Goal: Transaction & Acquisition: Purchase product/service

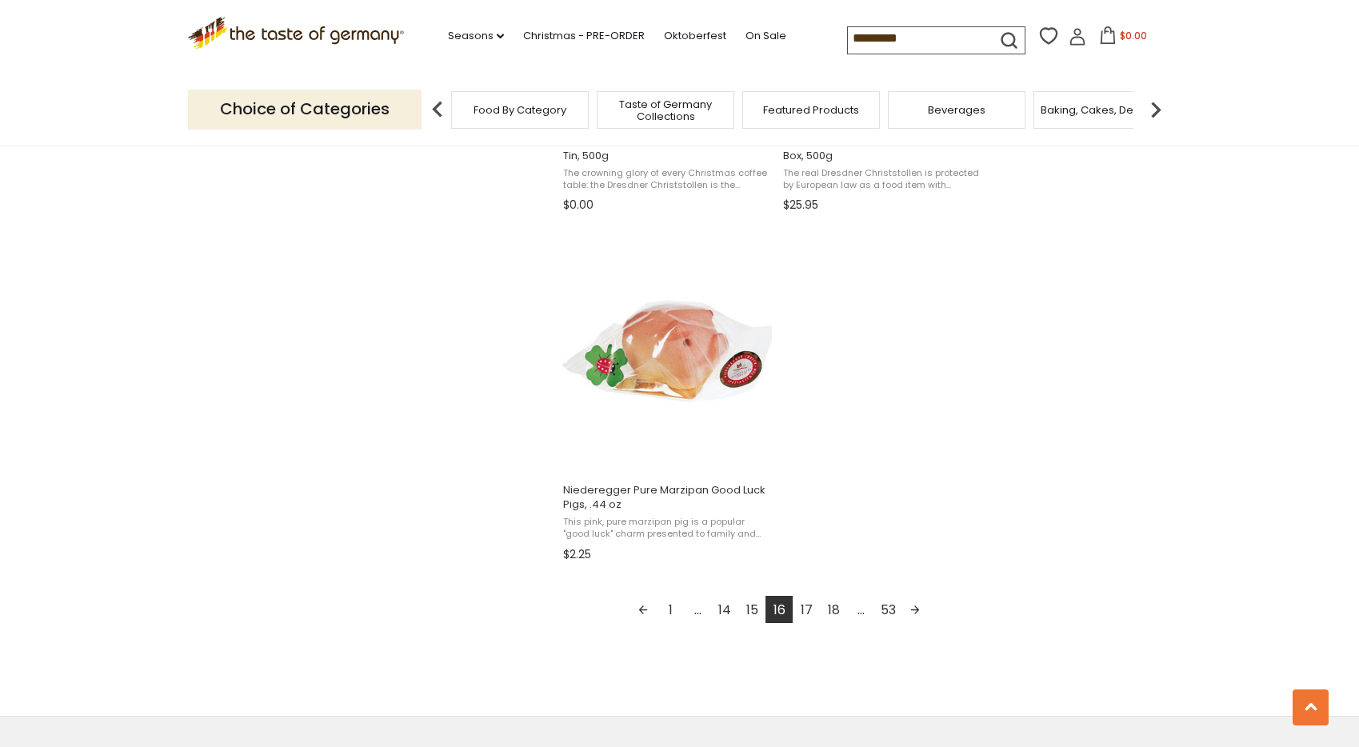
scroll to position [2660, 0]
click at [669, 594] on link "1" at bounding box center [670, 607] width 27 height 27
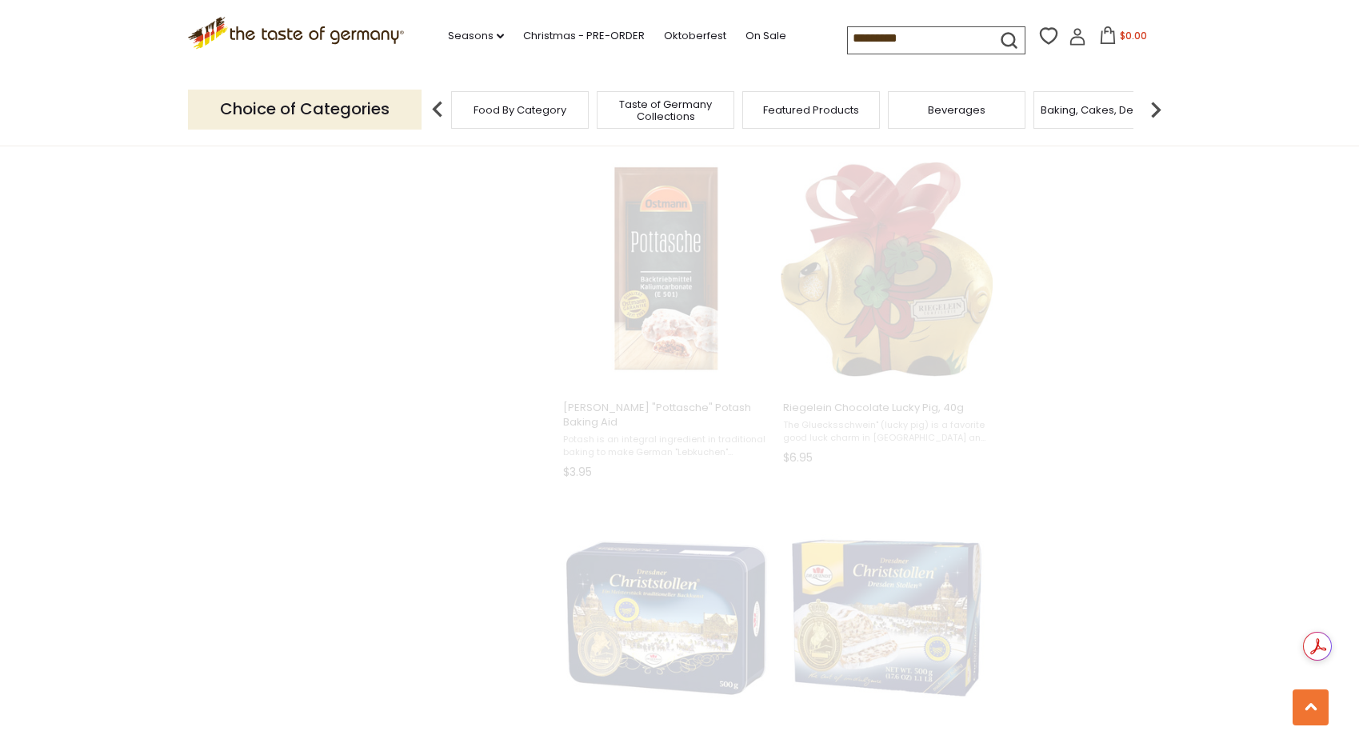
scroll to position [1091, 0]
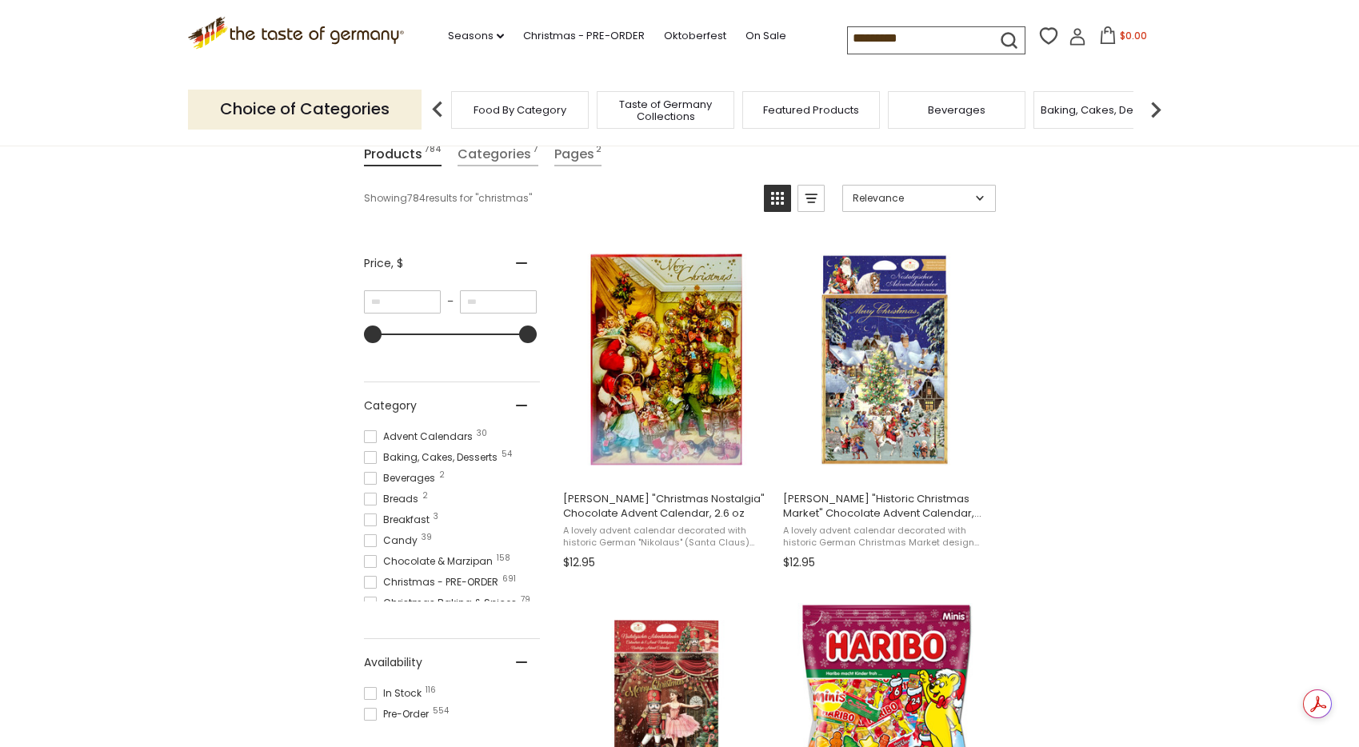
scroll to position [11, 0]
click at [376, 569] on span "Christmas - PRE-ORDER 691" at bounding box center [433, 571] width 139 height 14
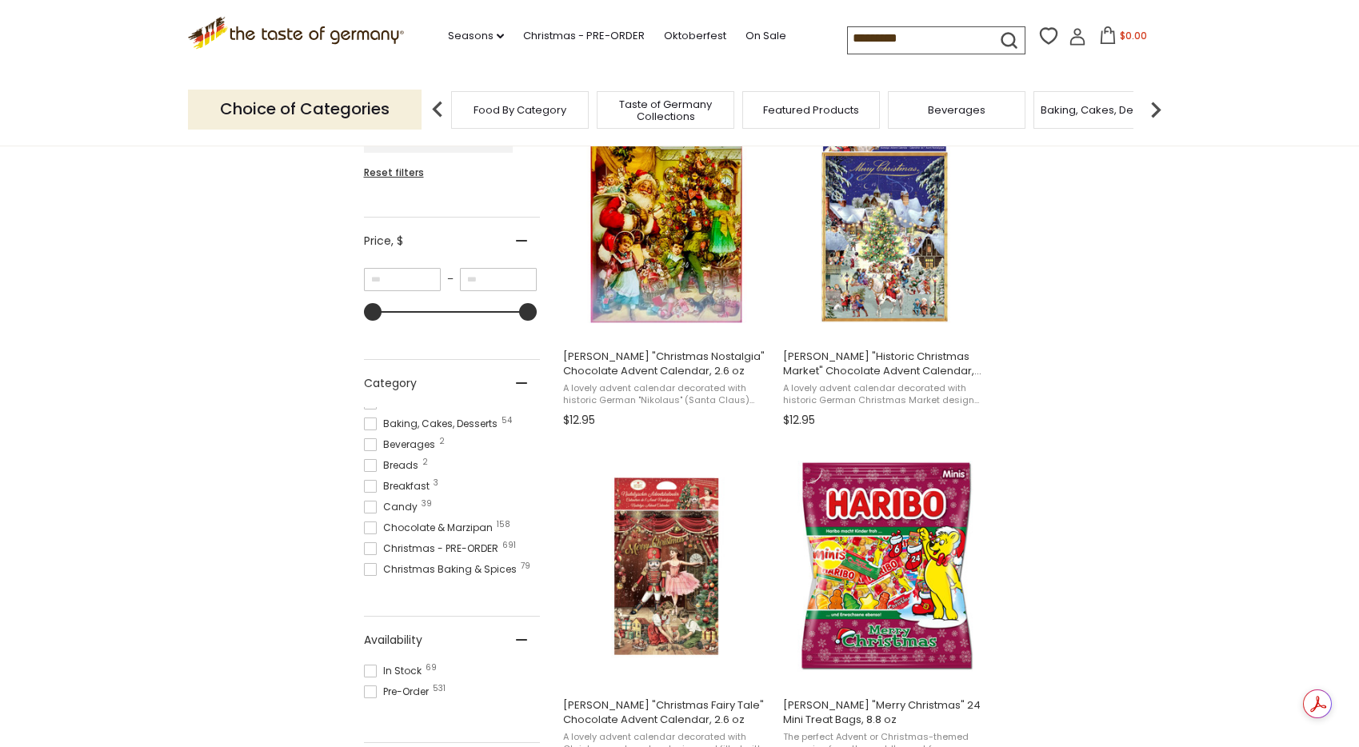
scroll to position [365, 0]
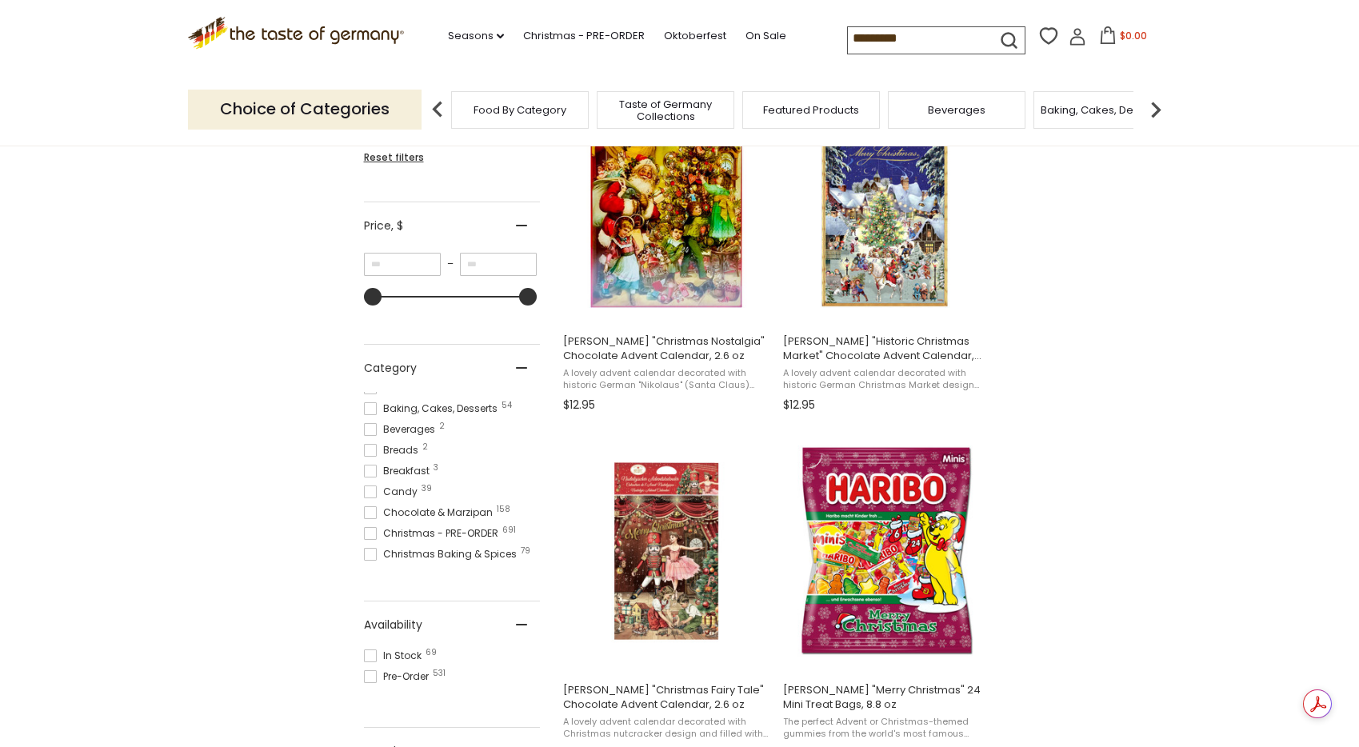
click at [372, 510] on span at bounding box center [370, 512] width 13 height 13
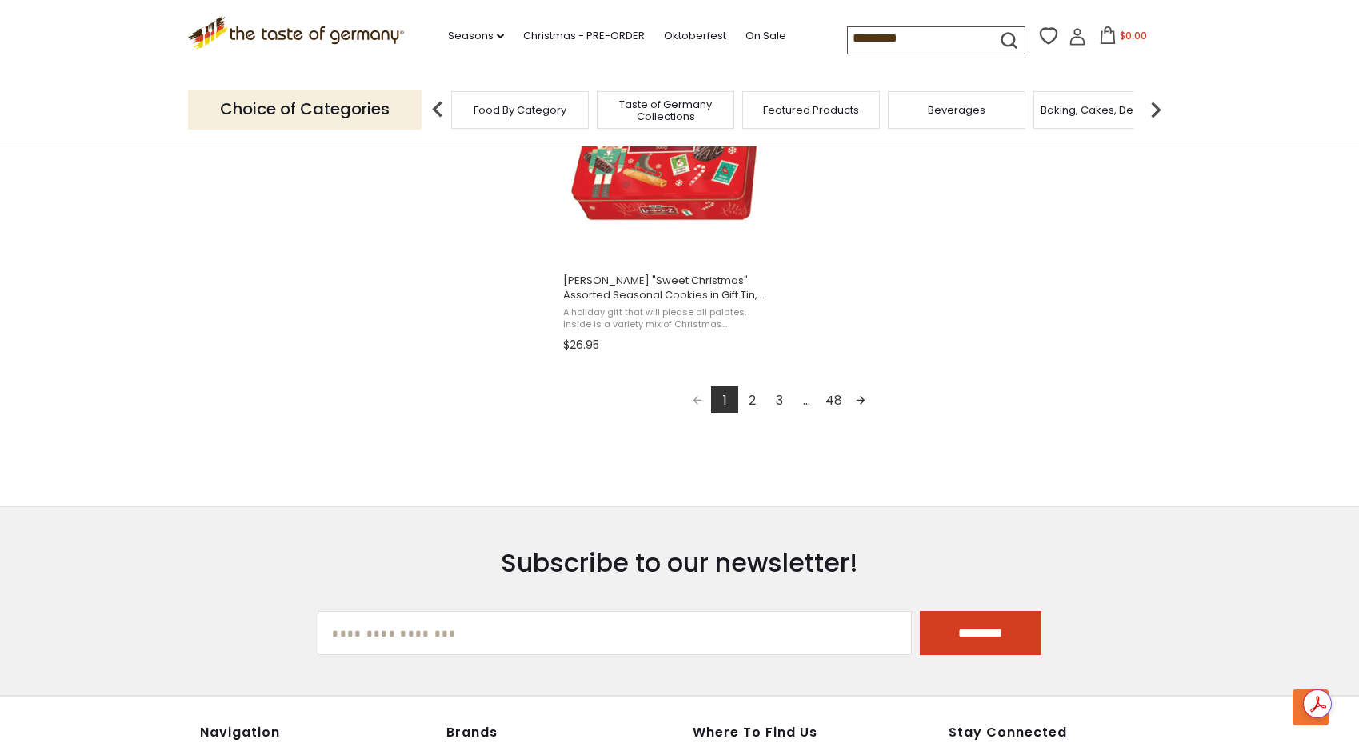
scroll to position [2872, 0]
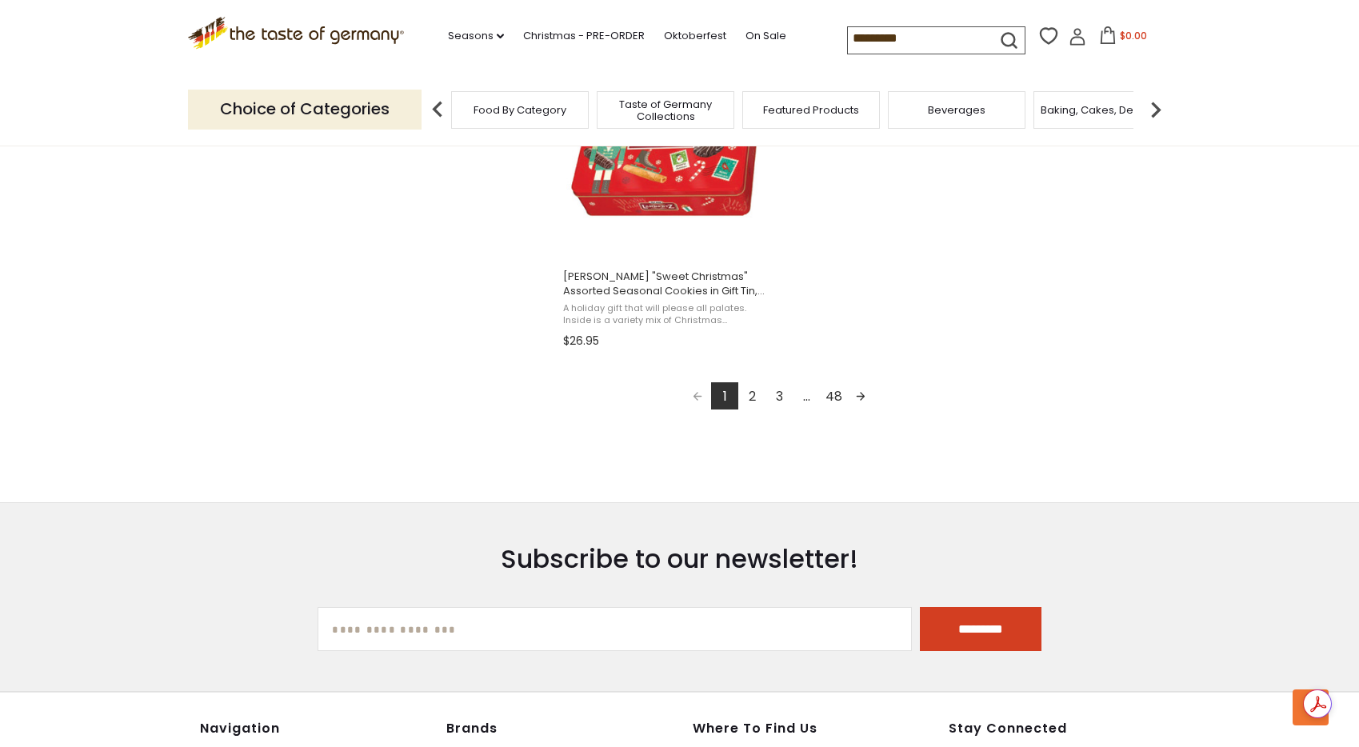
click at [752, 395] on link "2" at bounding box center [751, 395] width 27 height 27
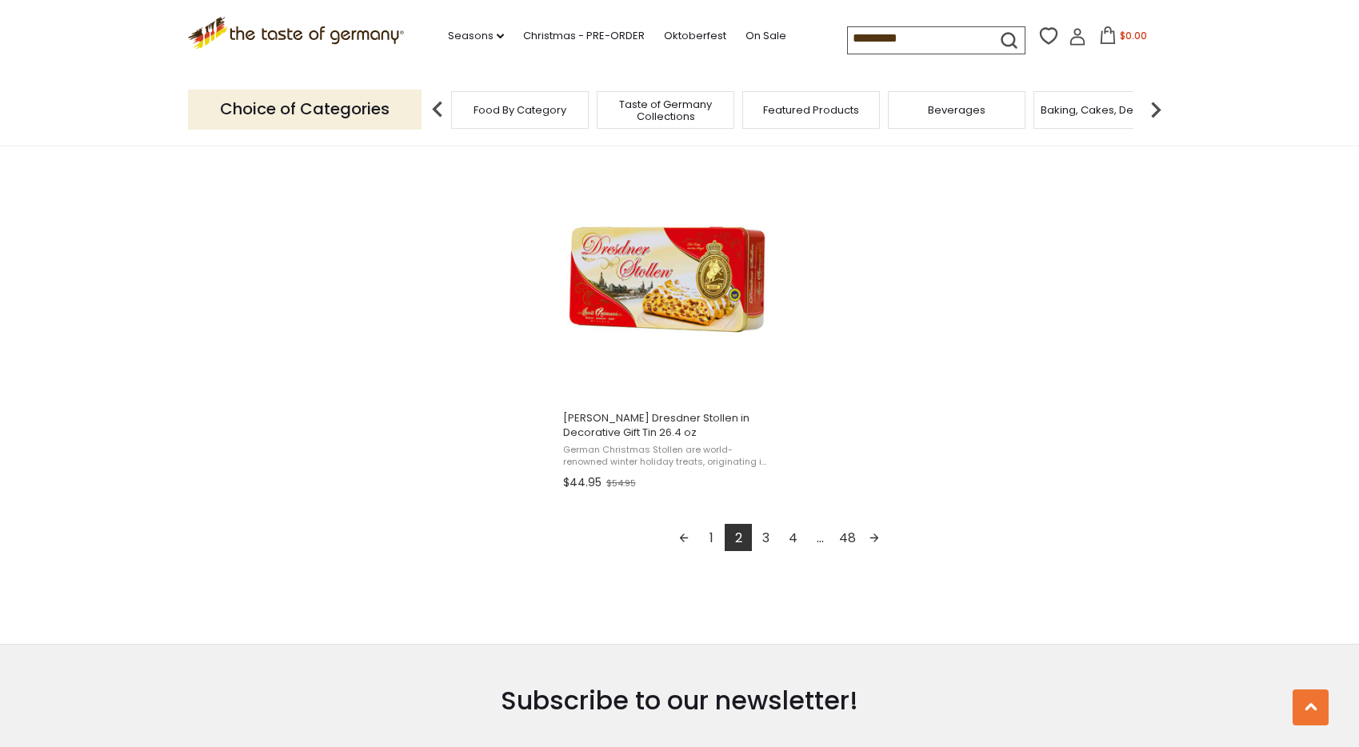
scroll to position [2737, 0]
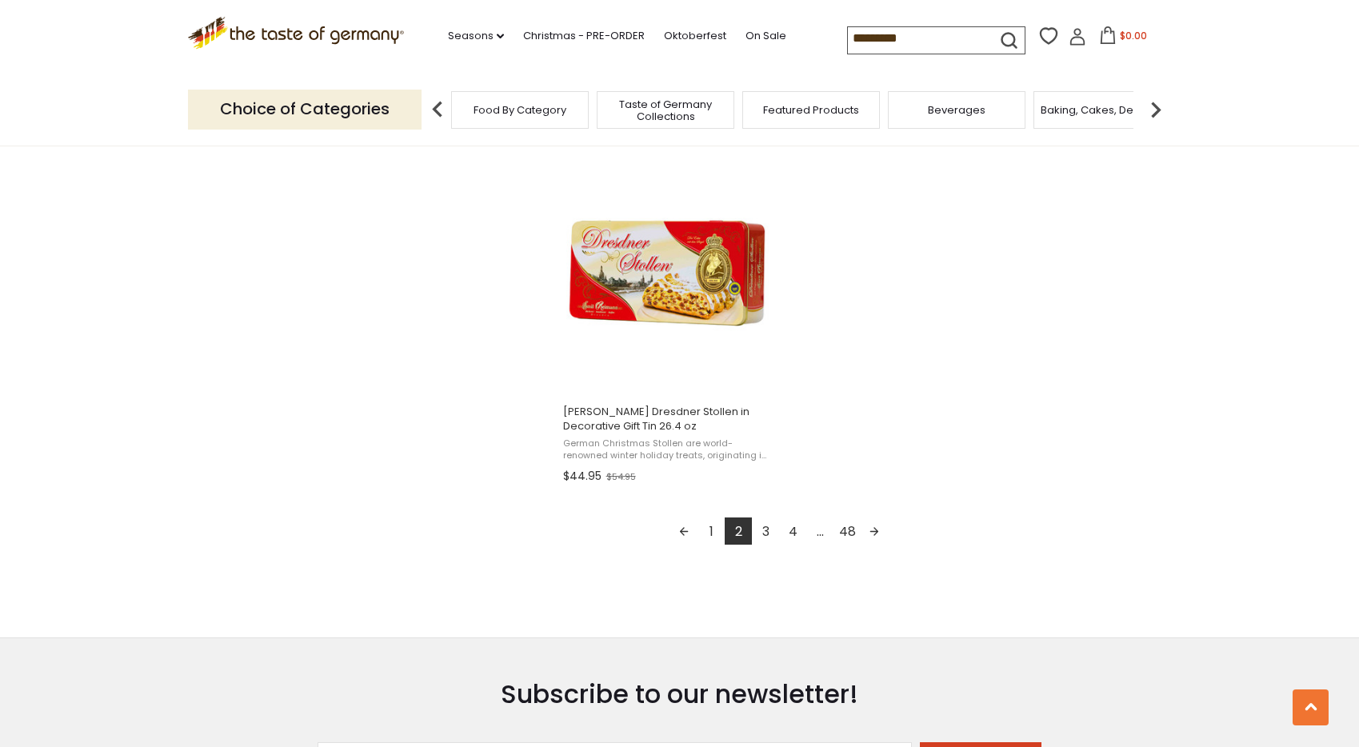
click at [764, 530] on link "3" at bounding box center [765, 531] width 27 height 27
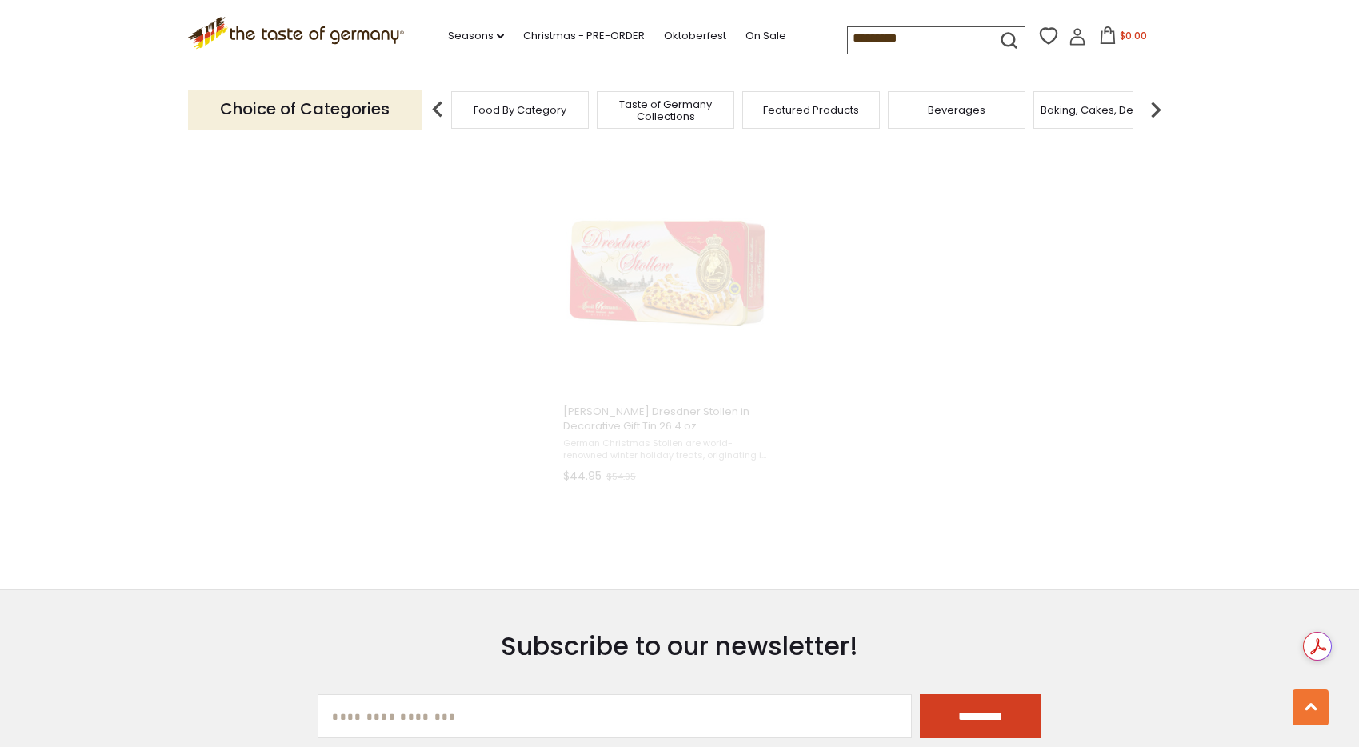
scroll to position [1508, 0]
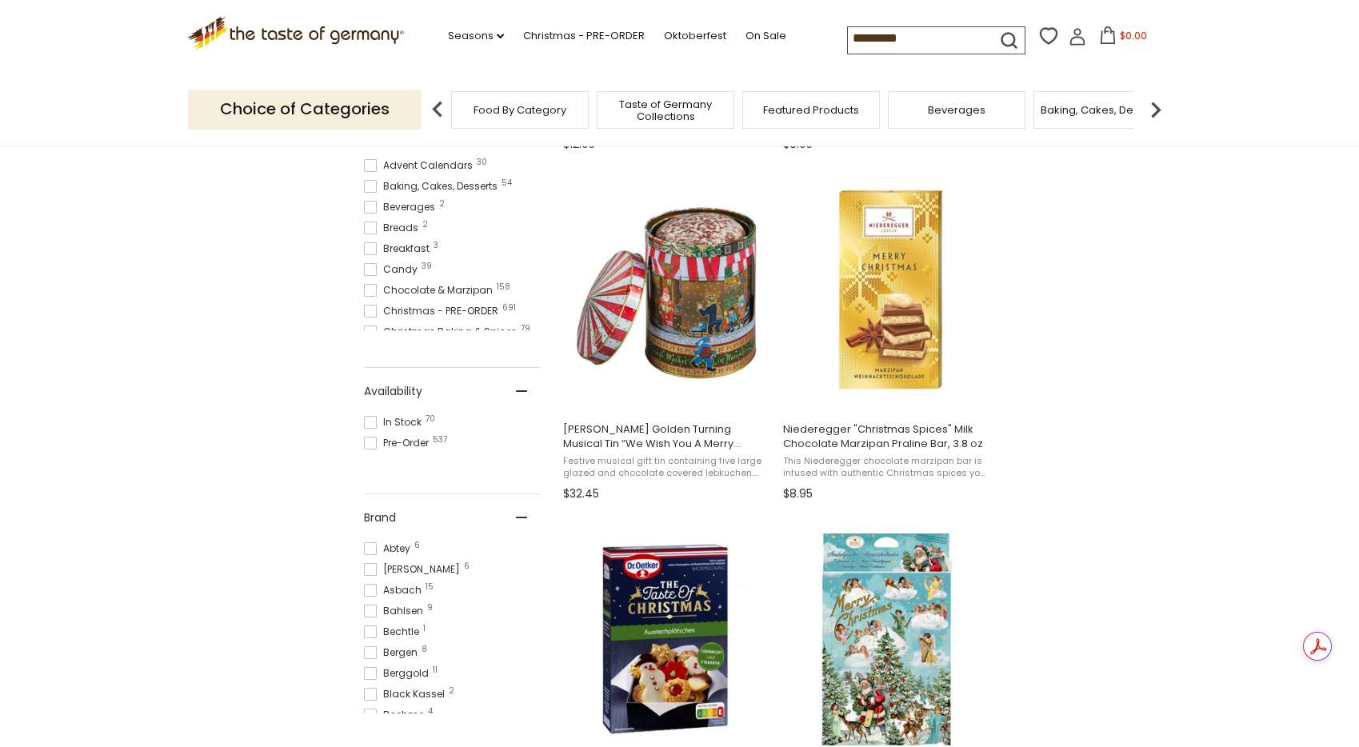
scroll to position [644, 0]
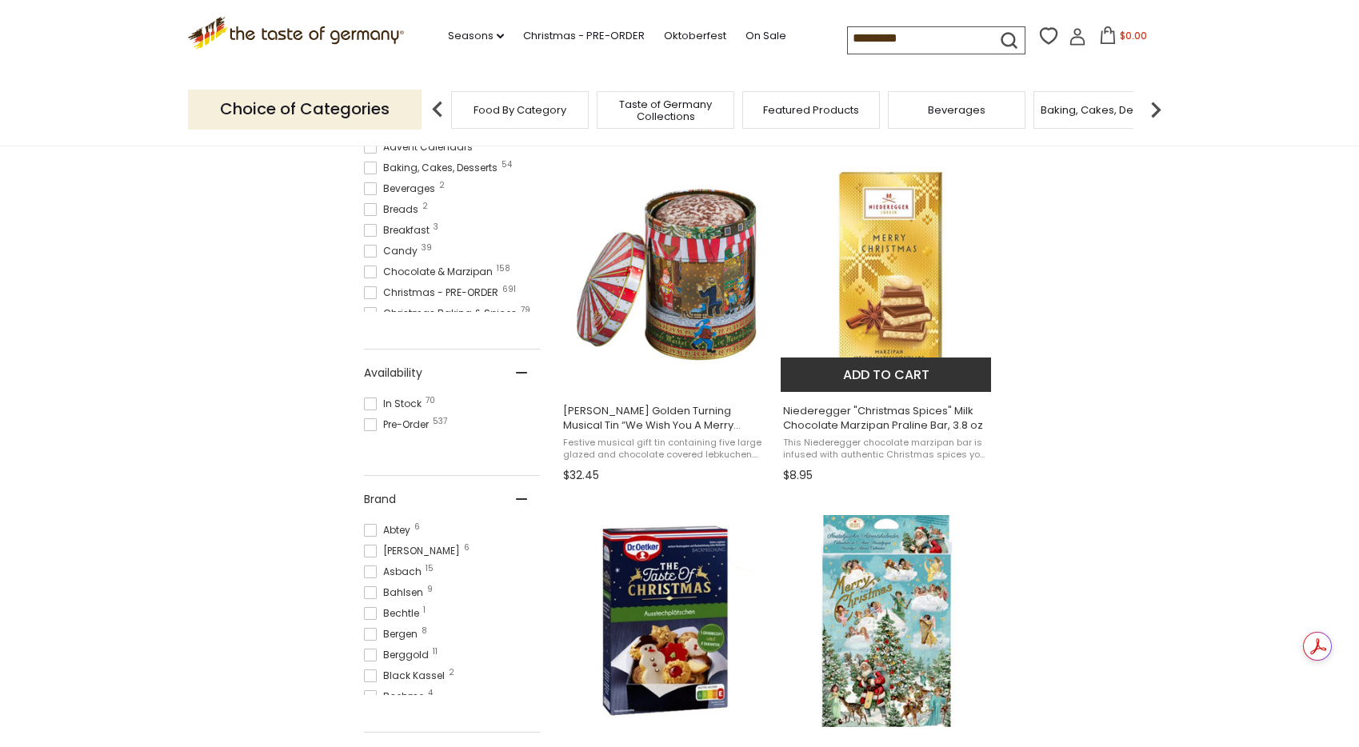
click at [920, 287] on img "Niederegger" at bounding box center [887, 272] width 212 height 212
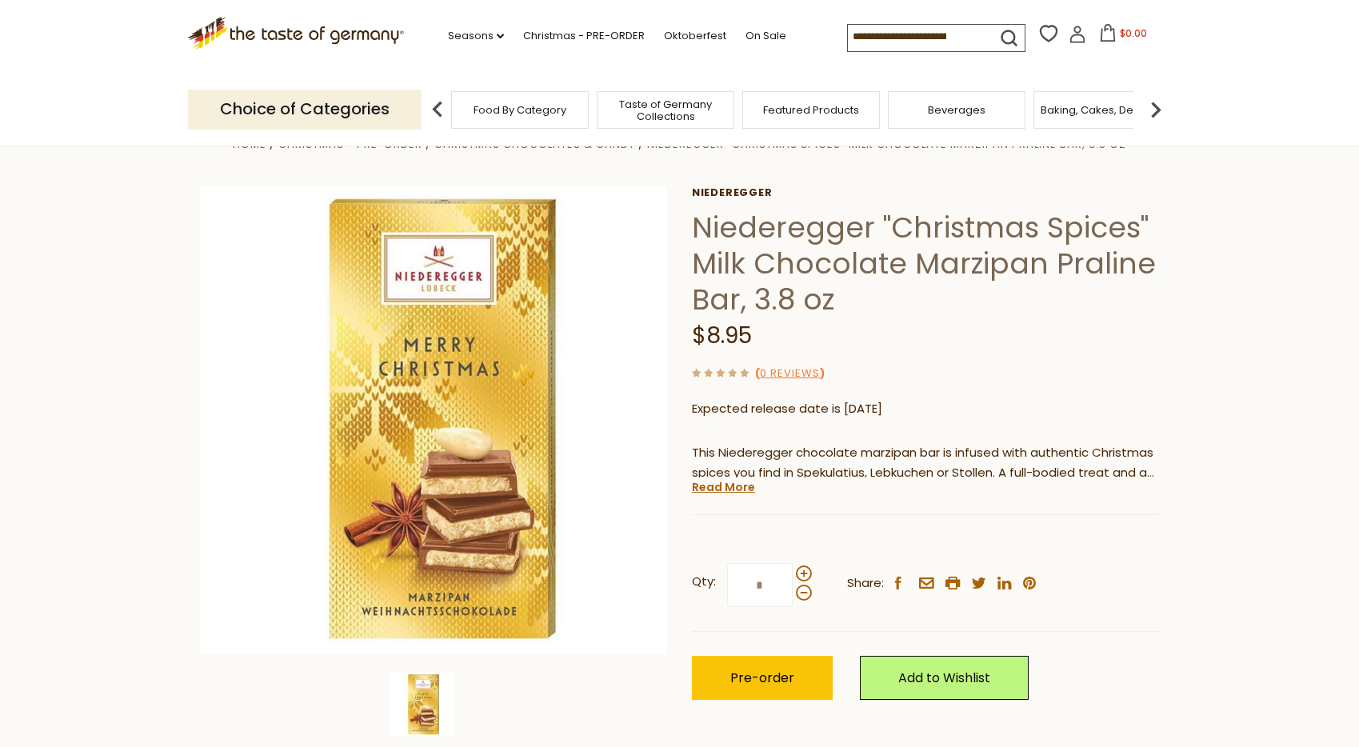
scroll to position [49, 0]
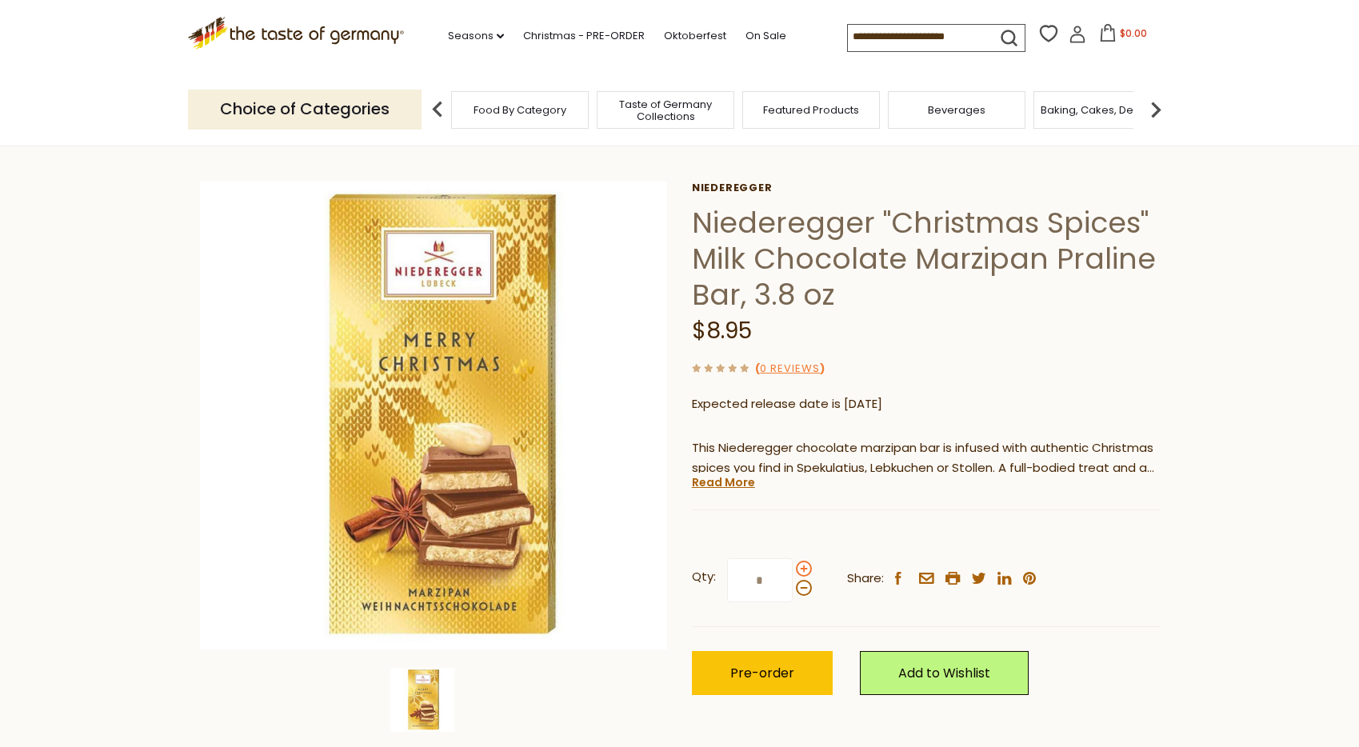
click at [801, 569] on span at bounding box center [804, 569] width 16 height 16
click at [793, 569] on input "*" at bounding box center [760, 580] width 66 height 44
type input "*"
click at [794, 670] on button "Pre-order" at bounding box center [762, 673] width 141 height 44
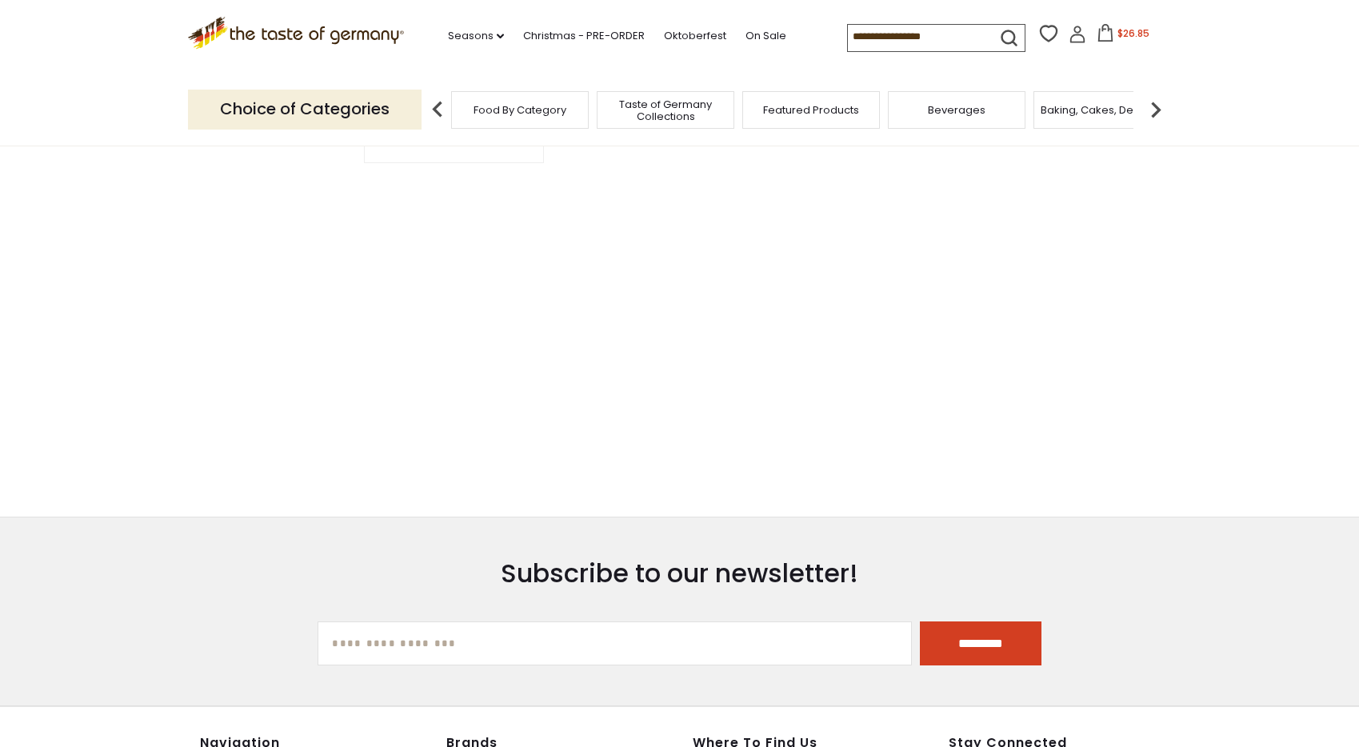
type input "*********"
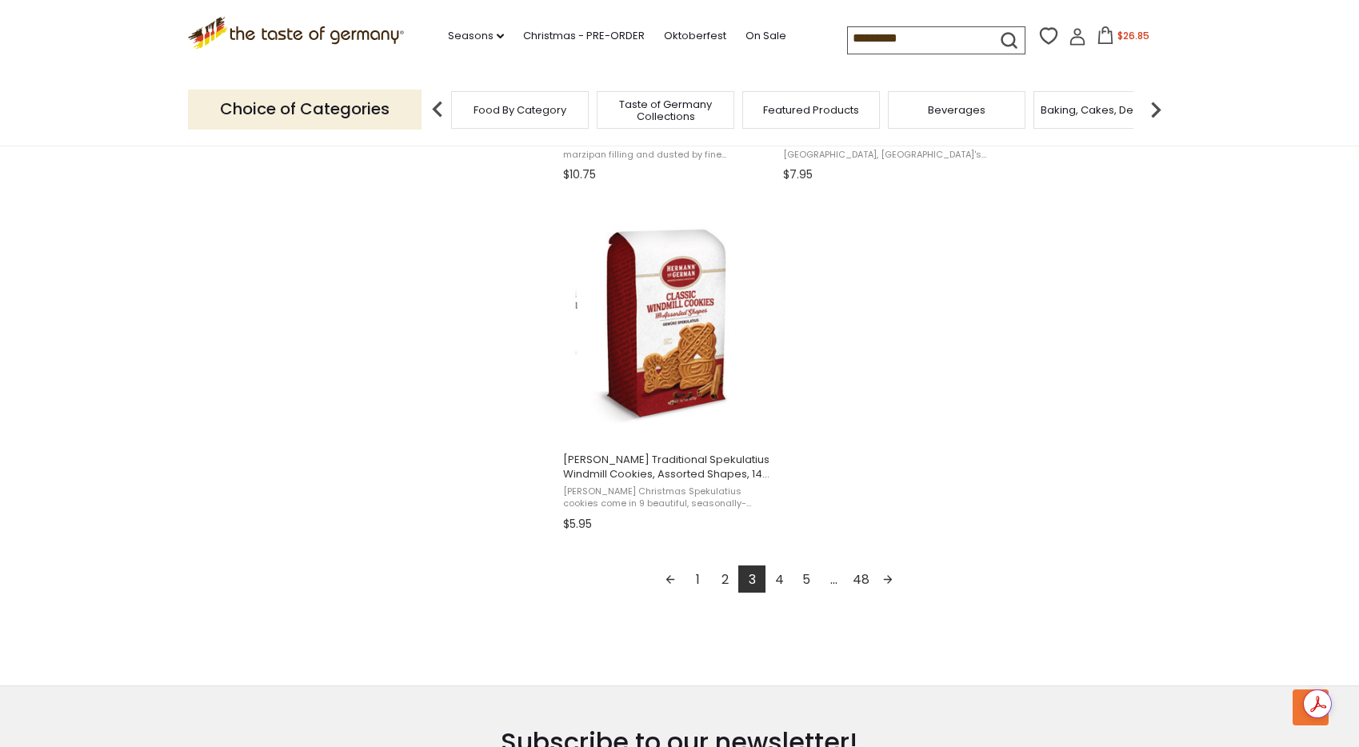
scroll to position [2694, 0]
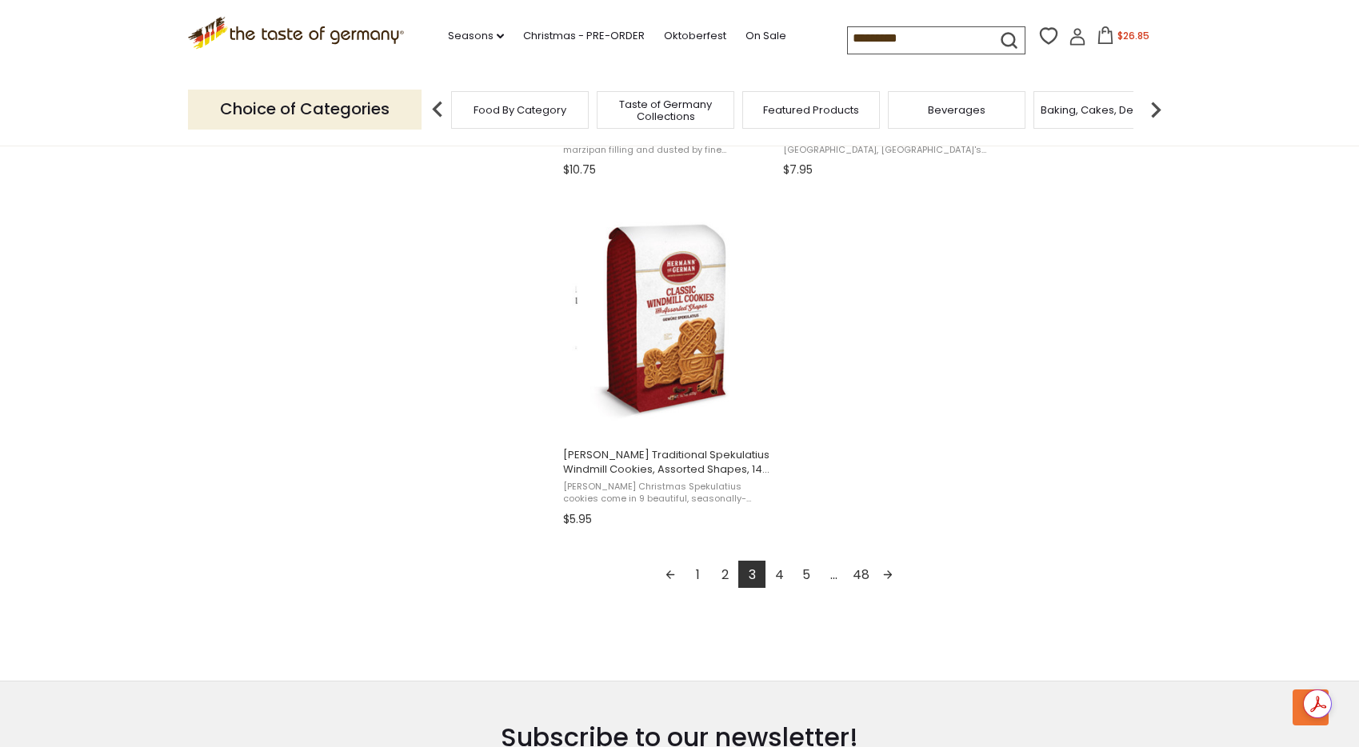
click at [781, 570] on link "4" at bounding box center [778, 574] width 27 height 27
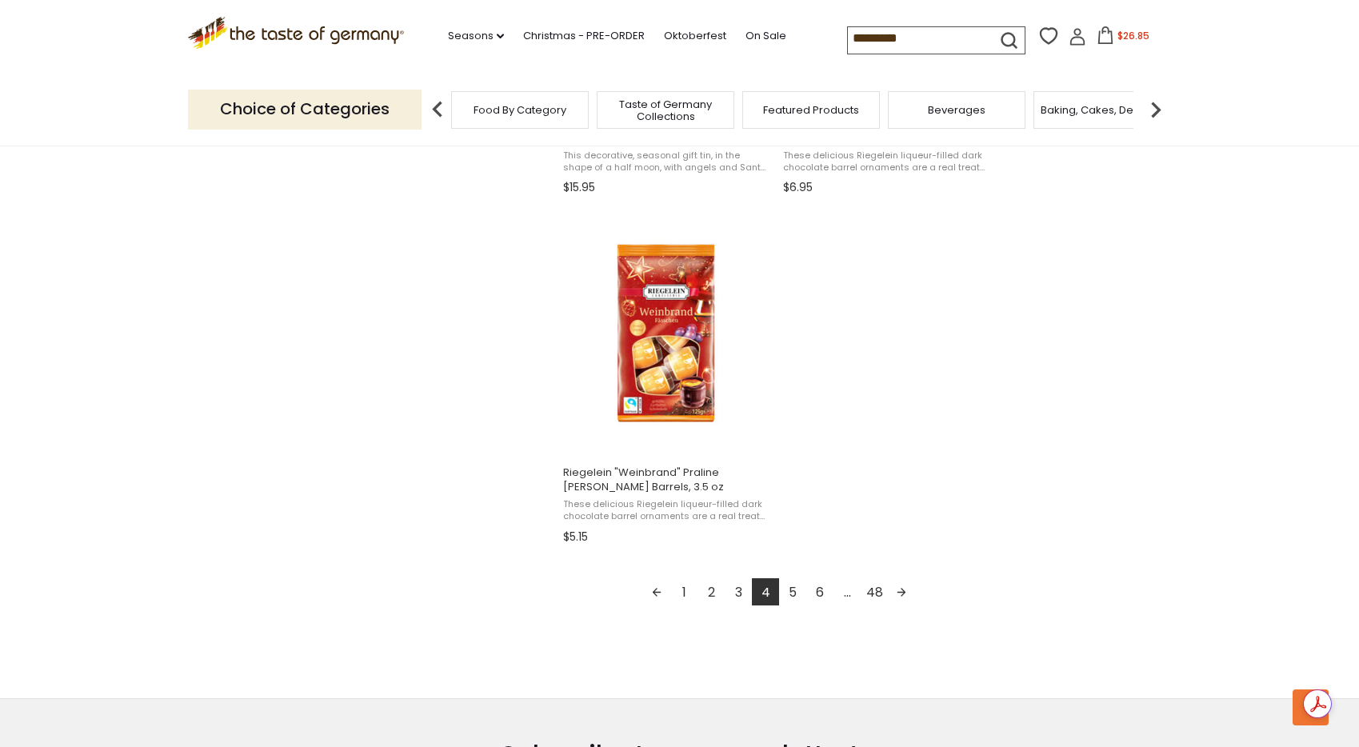
scroll to position [2696, 0]
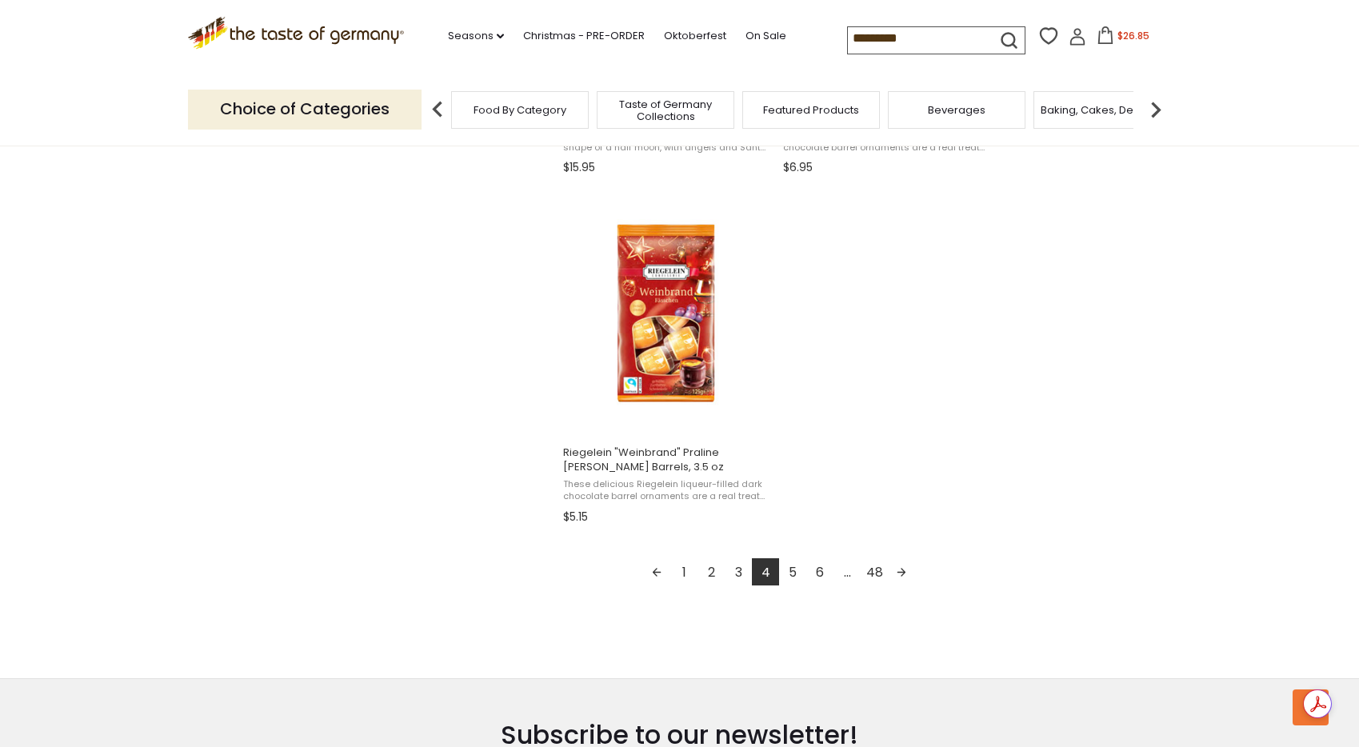
click at [797, 568] on link "5" at bounding box center [792, 571] width 27 height 27
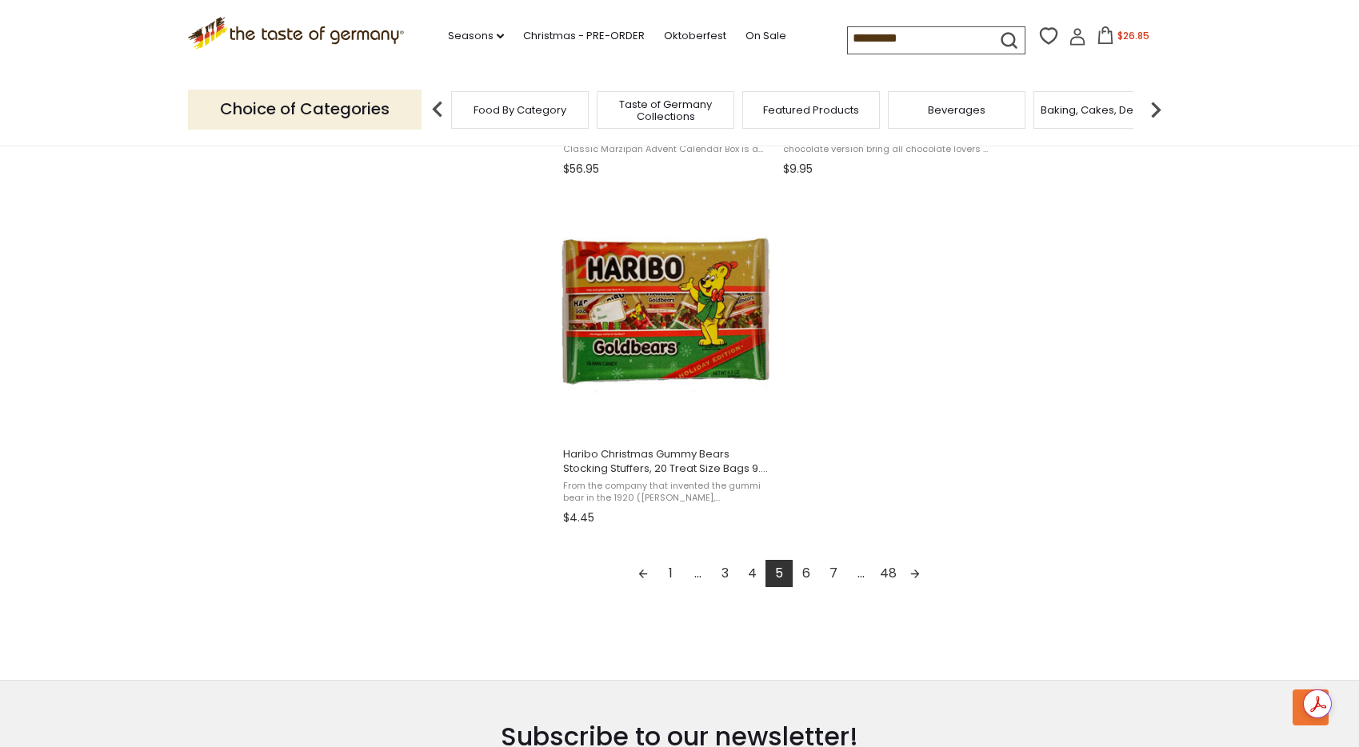
scroll to position [2688, 0]
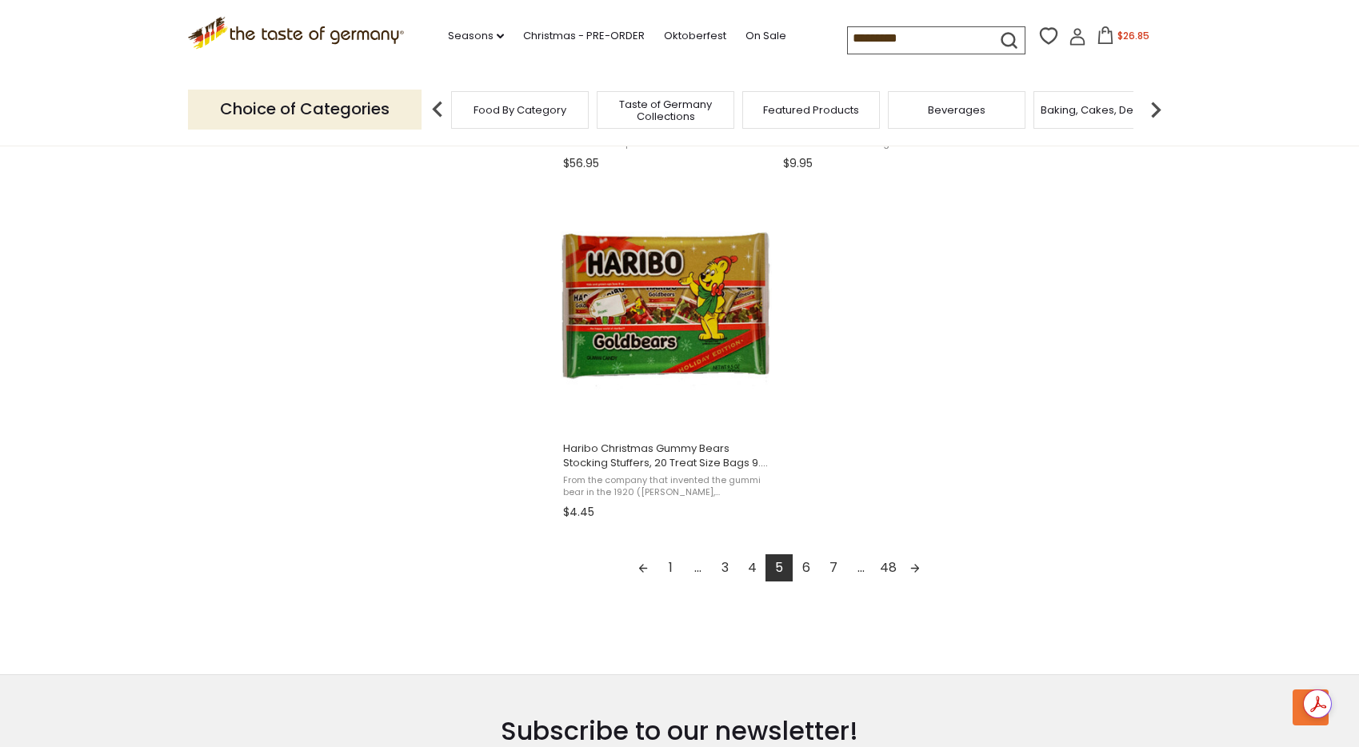
click at [805, 568] on link "6" at bounding box center [806, 567] width 27 height 27
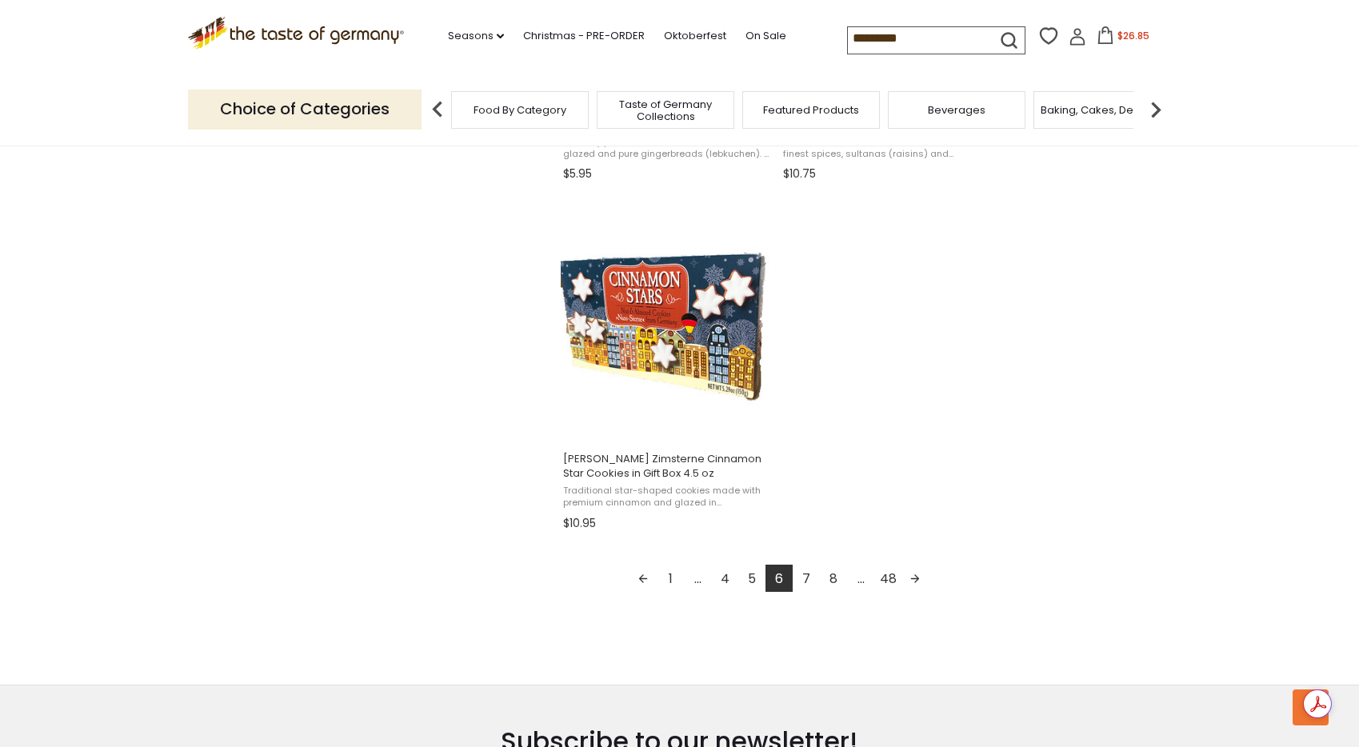
scroll to position [2694, 0]
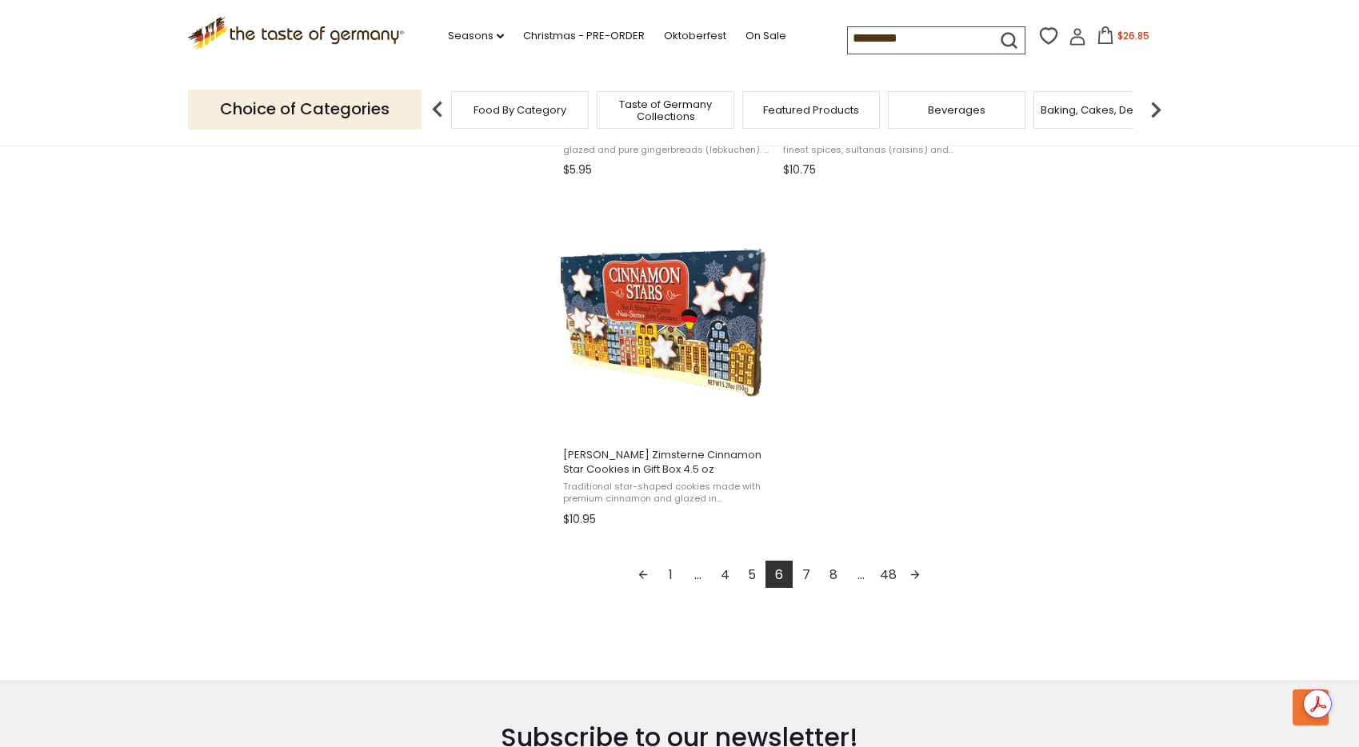
click at [809, 574] on link "7" at bounding box center [806, 574] width 27 height 27
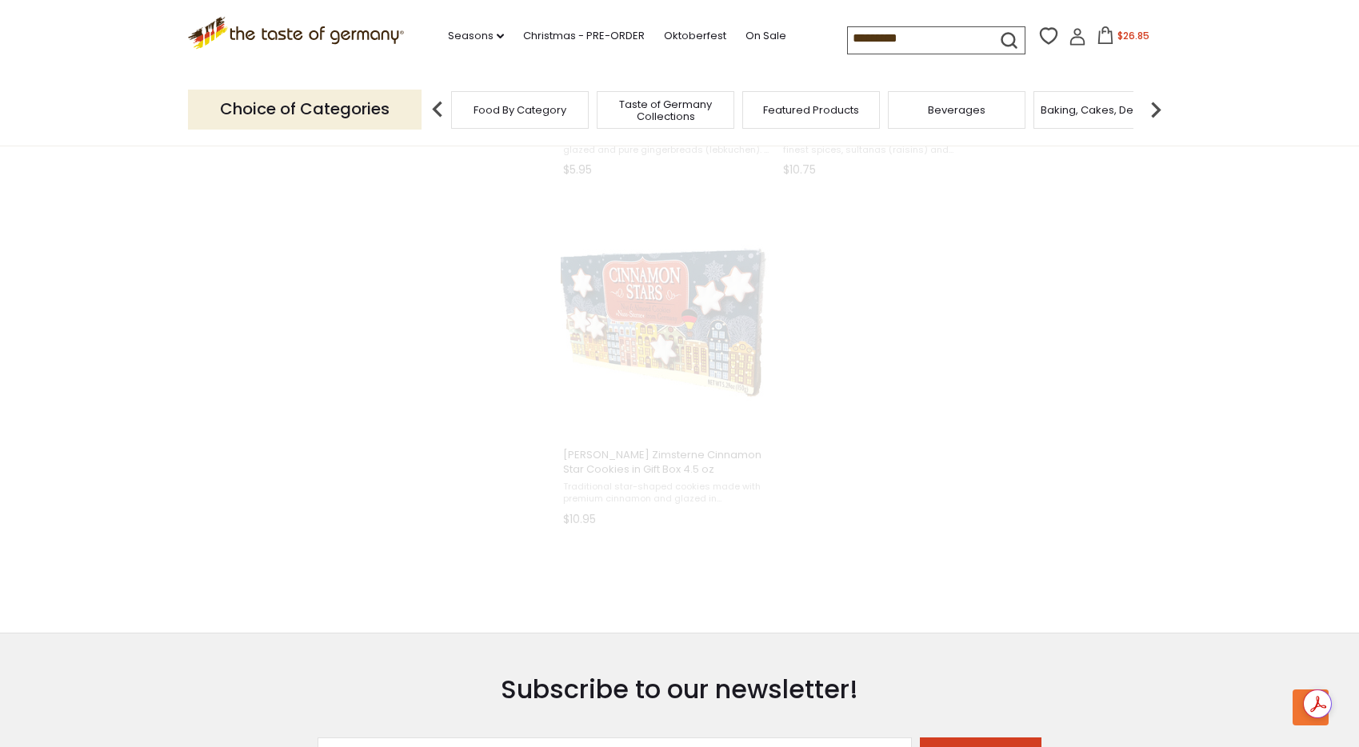
scroll to position [1241, 0]
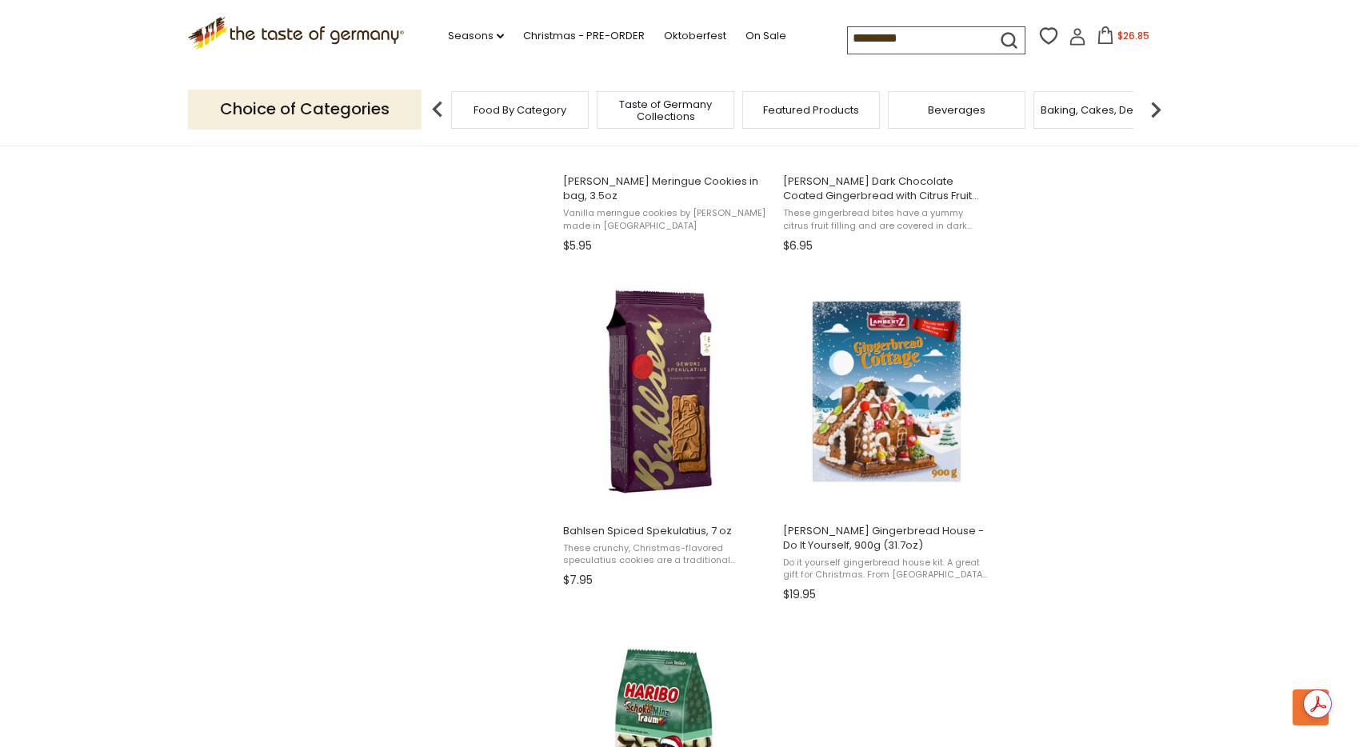
scroll to position [2286, 0]
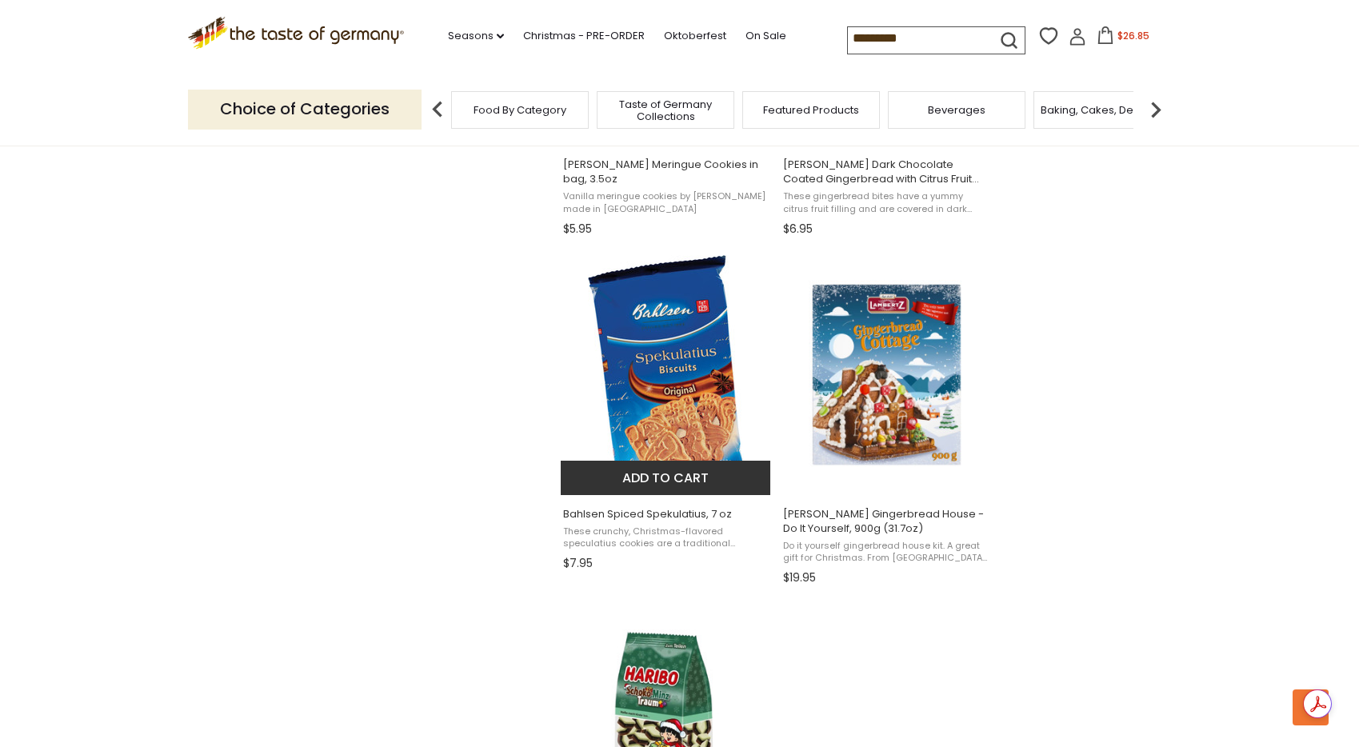
click at [672, 473] on button "Add to cart" at bounding box center [666, 478] width 210 height 34
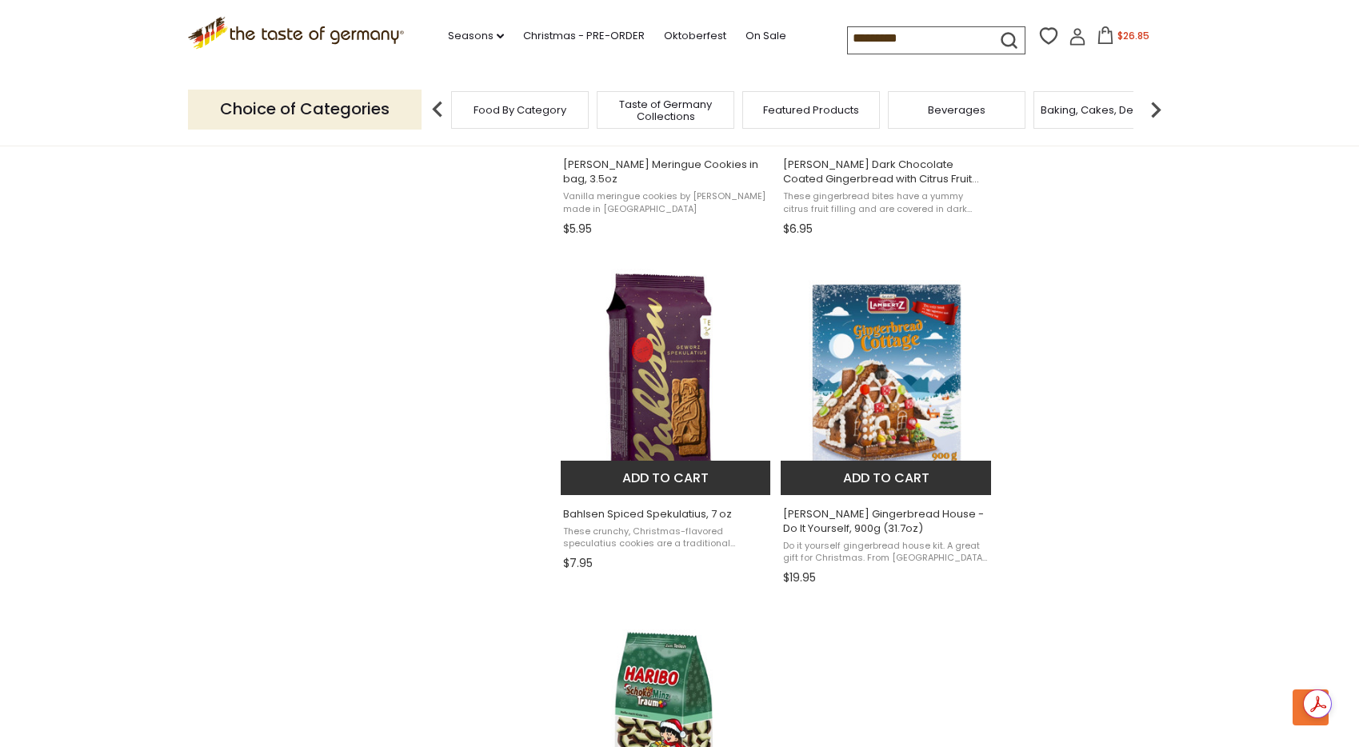
scroll to position [2287, 0]
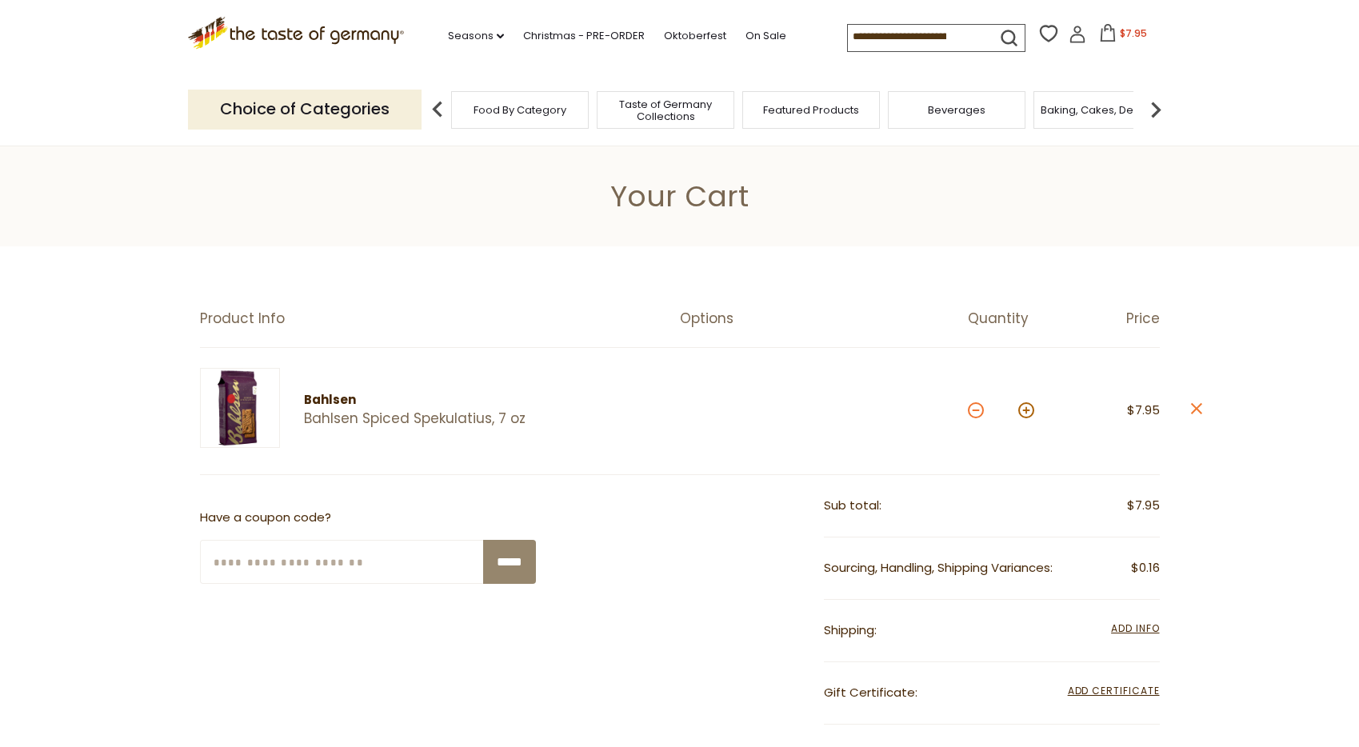
click at [973, 410] on button at bounding box center [976, 410] width 16 height 16
type input "*"
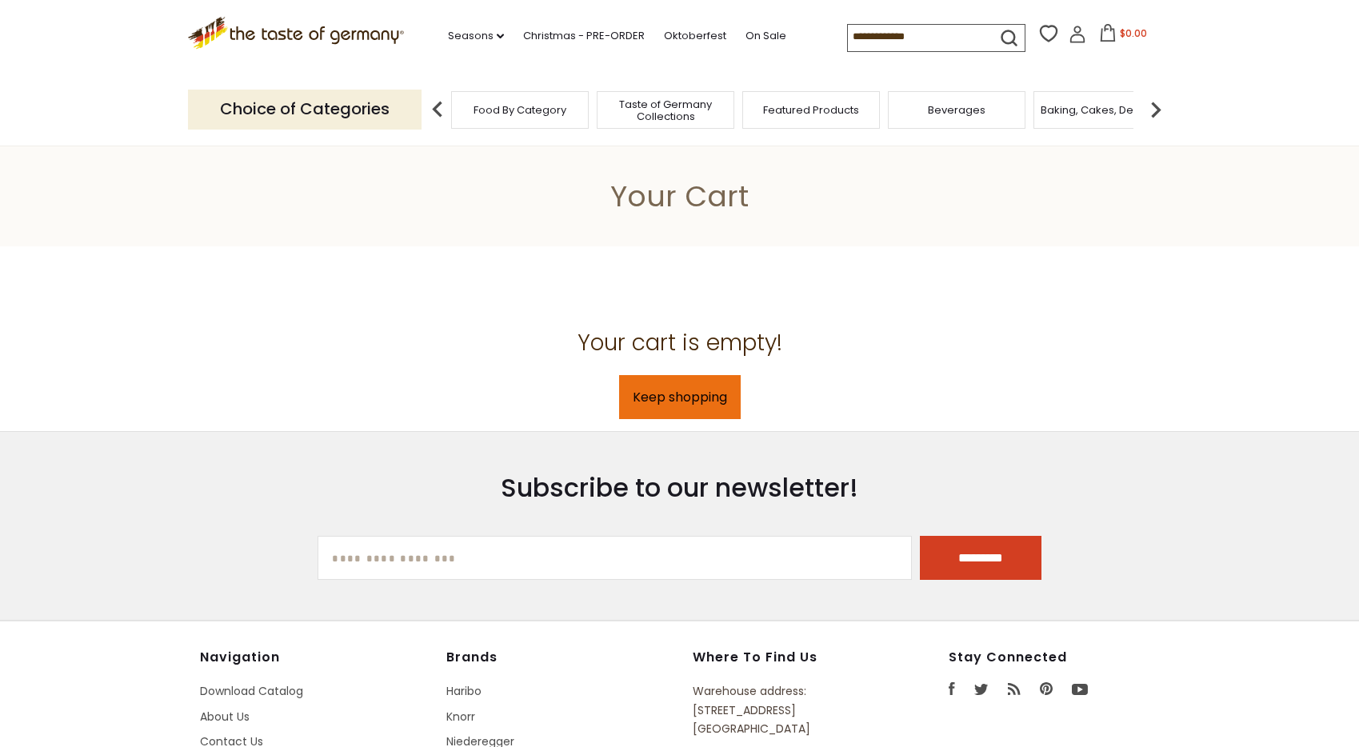
click at [666, 402] on link "Keep shopping" at bounding box center [680, 397] width 122 height 44
